Goal: Task Accomplishment & Management: Use online tool/utility

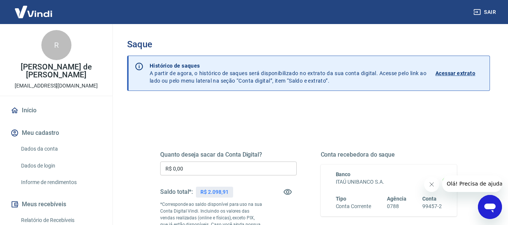
click at [197, 168] on input "R$ 0,00" at bounding box center [228, 169] width 136 height 14
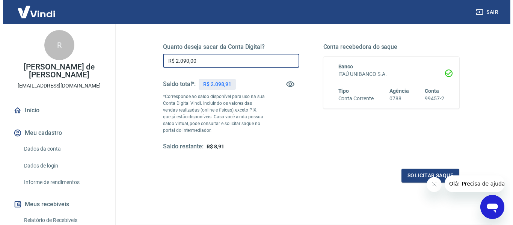
scroll to position [113, 0]
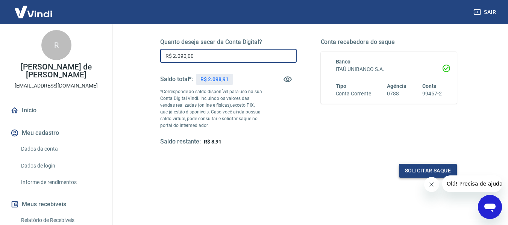
type input "R$ 2.090,00"
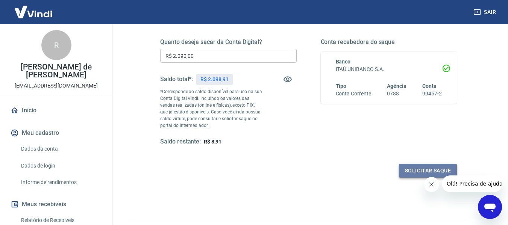
click at [421, 171] on button "Solicitar saque" at bounding box center [428, 171] width 58 height 14
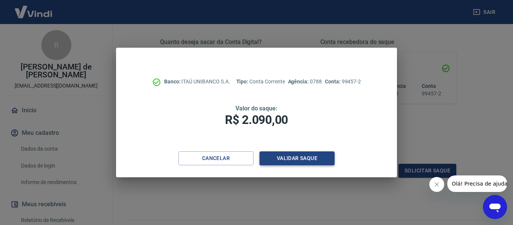
click at [302, 155] on button "Validar saque" at bounding box center [297, 158] width 75 height 14
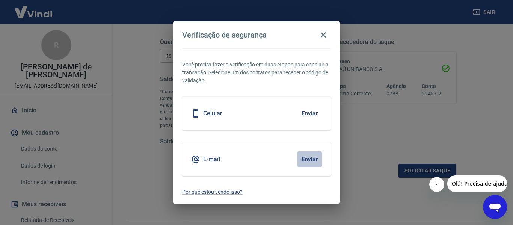
click at [307, 159] on button "Enviar" at bounding box center [310, 159] width 24 height 16
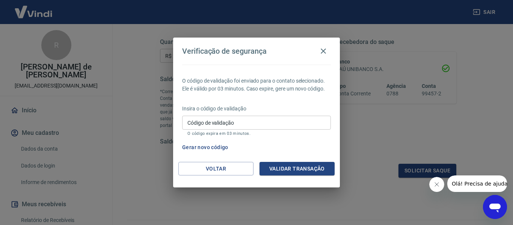
click at [188, 120] on input "Código de validação" at bounding box center [256, 123] width 149 height 14
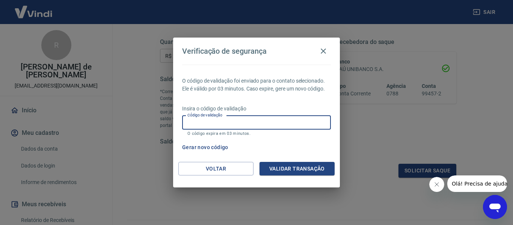
paste input "618758"
type input "618758"
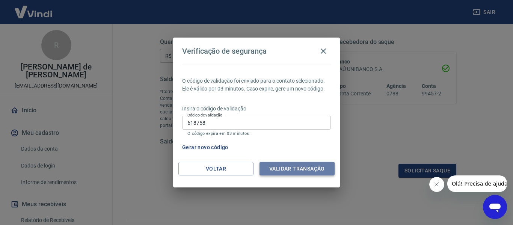
click at [306, 170] on button "Validar transação" at bounding box center [297, 169] width 75 height 14
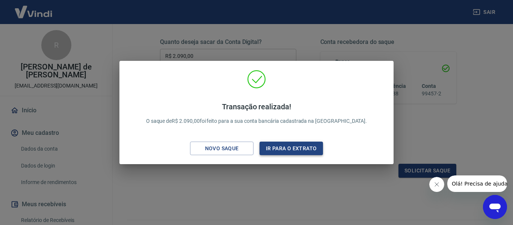
click at [293, 147] on button "Ir para o extrato" at bounding box center [292, 149] width 64 height 14
